Goal: Book appointment/travel/reservation

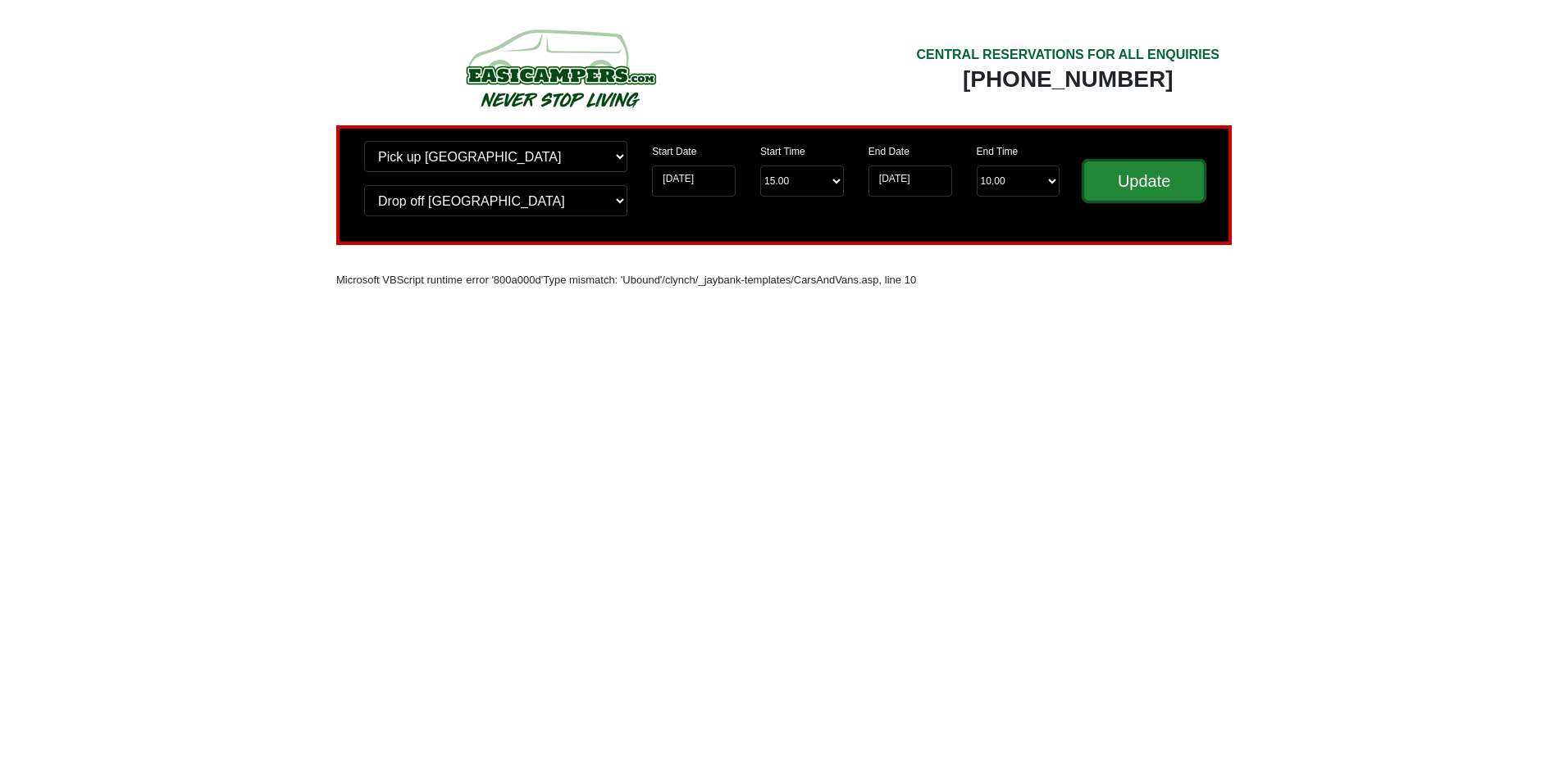
click at [1103, 168] on input "Update" at bounding box center [1144, 181] width 120 height 39
click at [1134, 176] on input "Update" at bounding box center [1144, 181] width 120 height 39
click at [833, 177] on select "Start Time 15.00 -------- 11.00 am (Saturday & Sunday Only) 12.00 pm (Saturday)…" at bounding box center [801, 181] width 83 height 31
click at [701, 187] on input "[DATE]" at bounding box center [693, 181] width 83 height 31
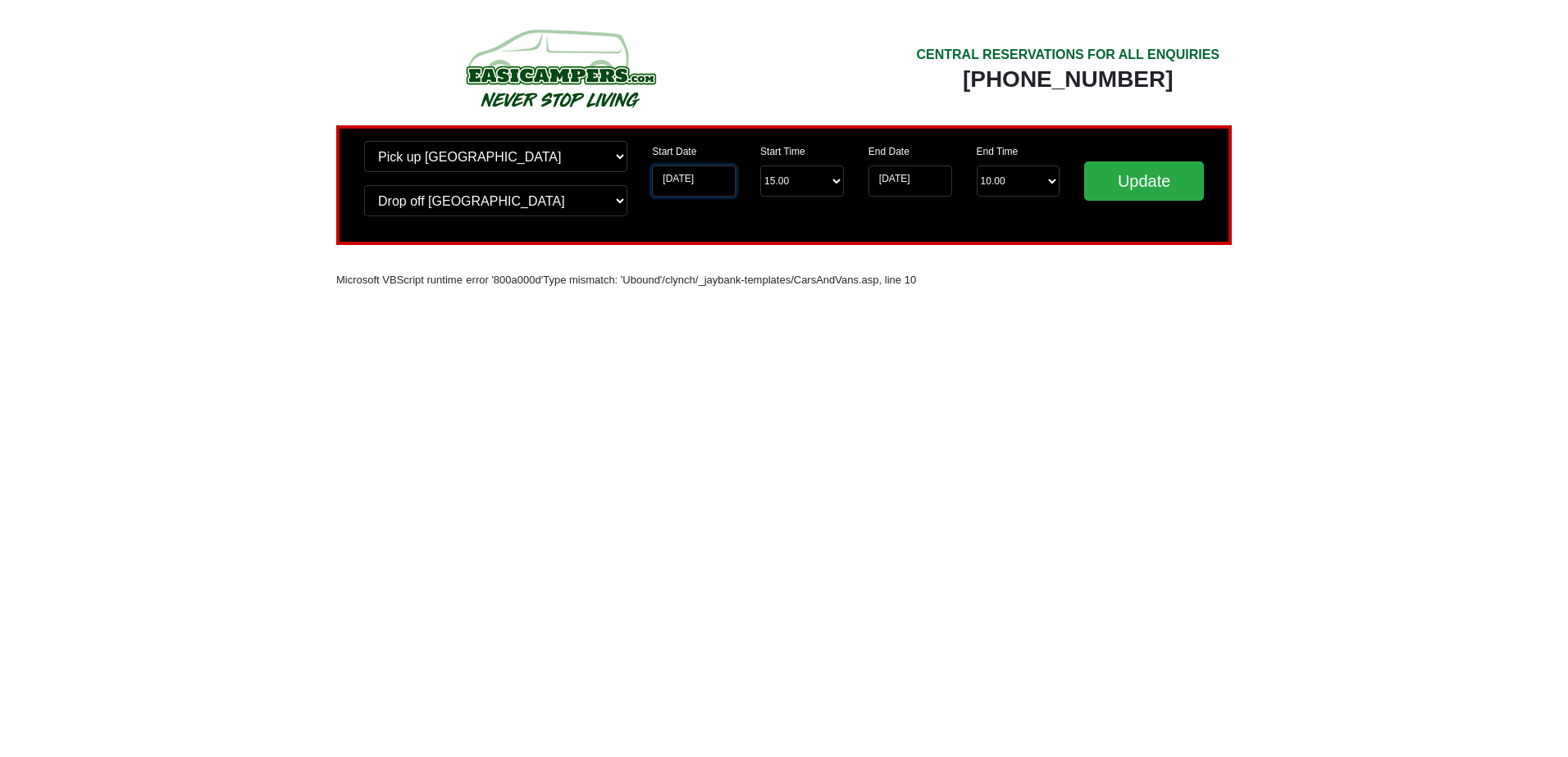
click at [702, 169] on input "[DATE]" at bounding box center [693, 181] width 83 height 31
click at [947, 187] on input "[DATE]" at bounding box center [910, 181] width 83 height 31
click at [882, 170] on input "[DATE]" at bounding box center [910, 181] width 83 height 31
